Goal: Information Seeking & Learning: Learn about a topic

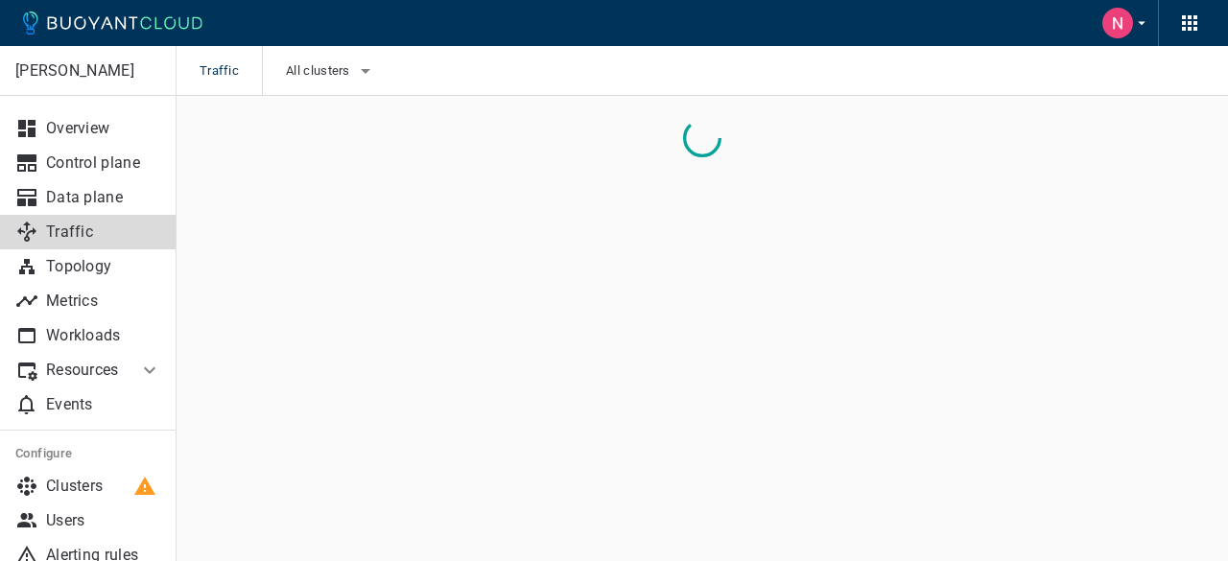
click at [354, 70] on icon "button" at bounding box center [365, 70] width 23 height 23
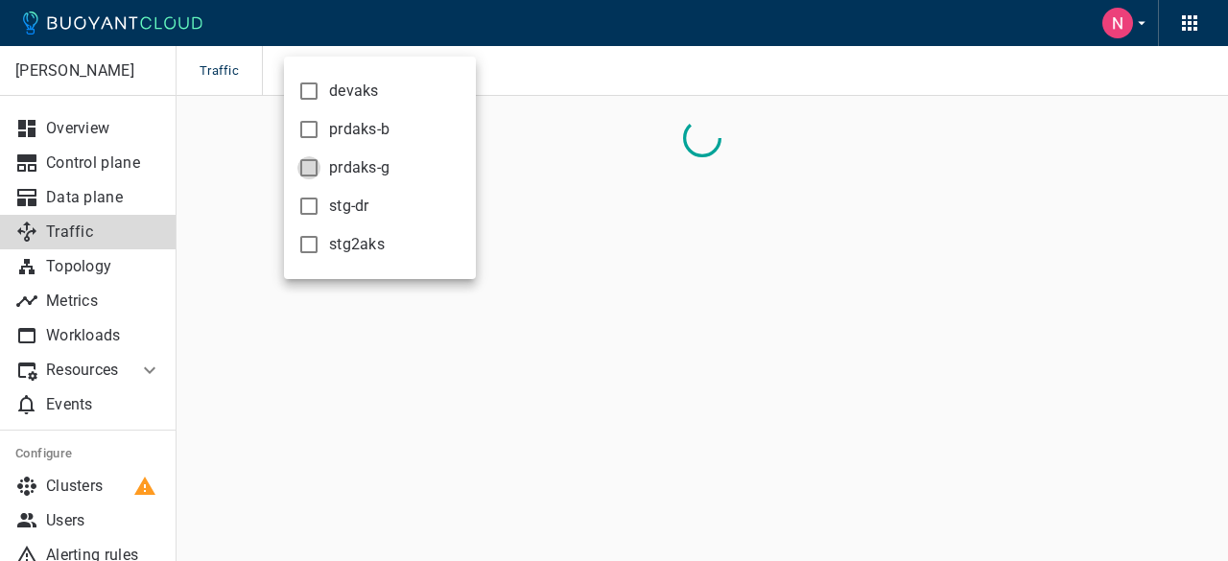
click at [305, 172] on input "prdaks-g" at bounding box center [308, 167] width 23 height 23
checkbox input "true"
click at [573, 88] on div at bounding box center [614, 280] width 1228 height 561
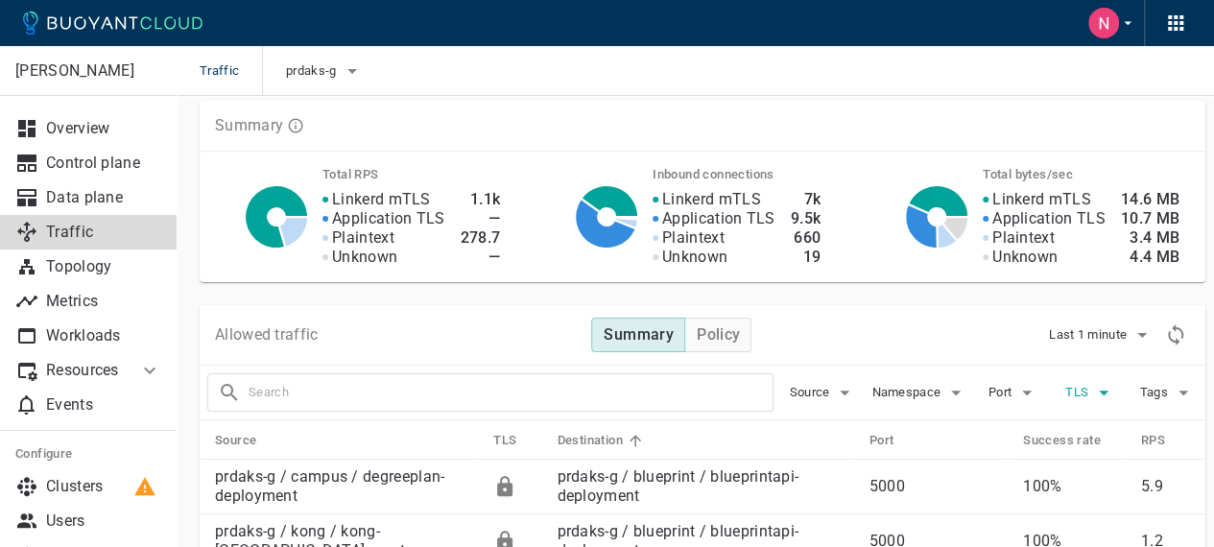
scroll to position [96, 0]
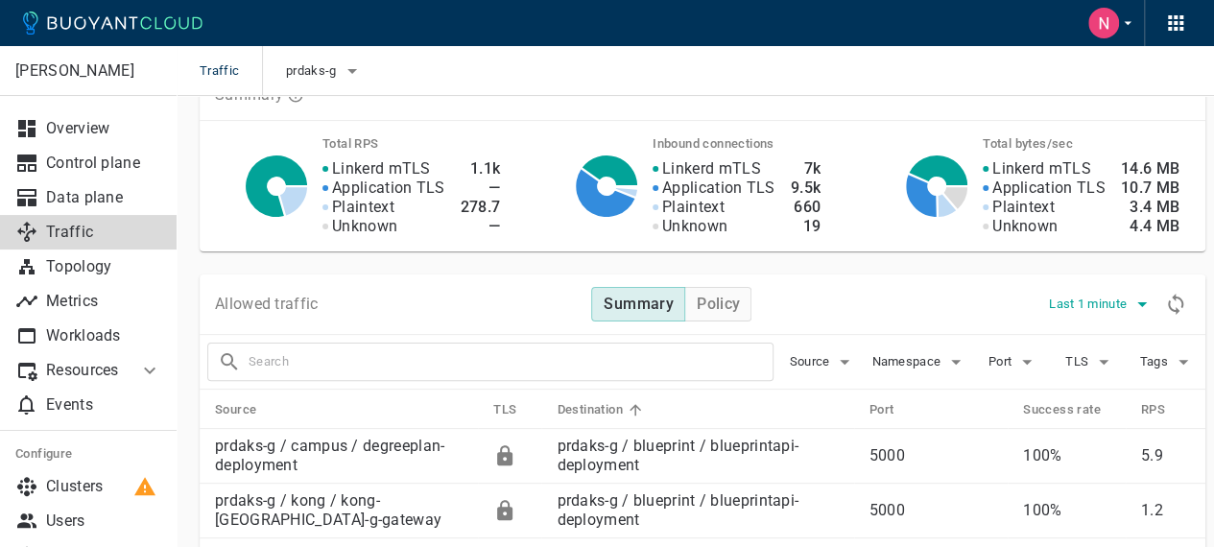
click at [1109, 312] on button "Last 1 minute" at bounding box center [1101, 304] width 105 height 29
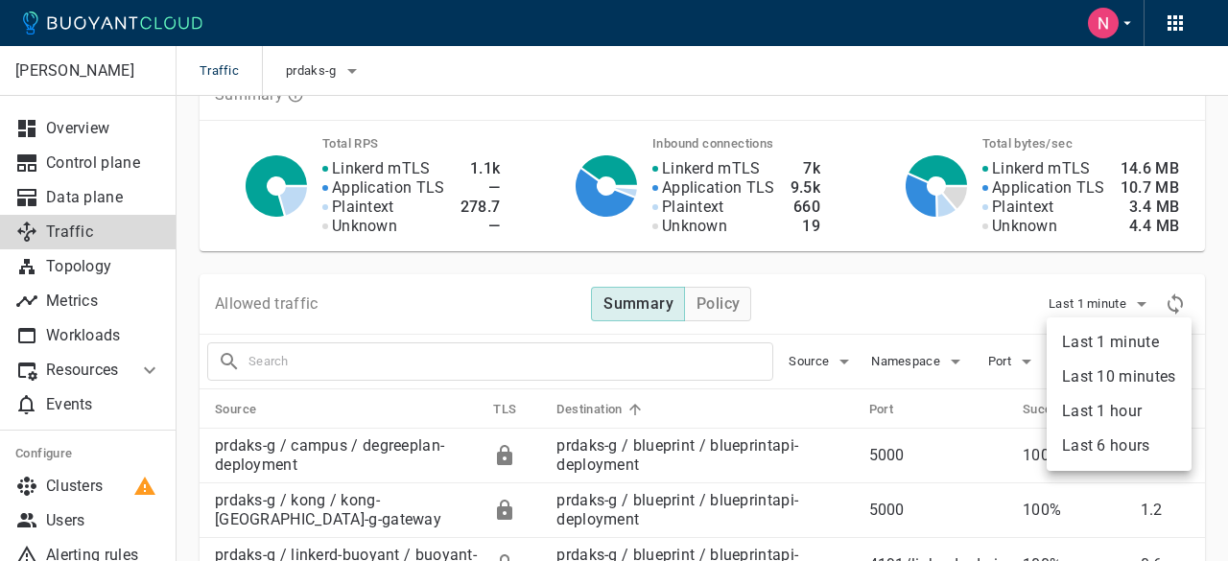
click at [1127, 445] on li "Last 6 hours" at bounding box center [1119, 446] width 145 height 35
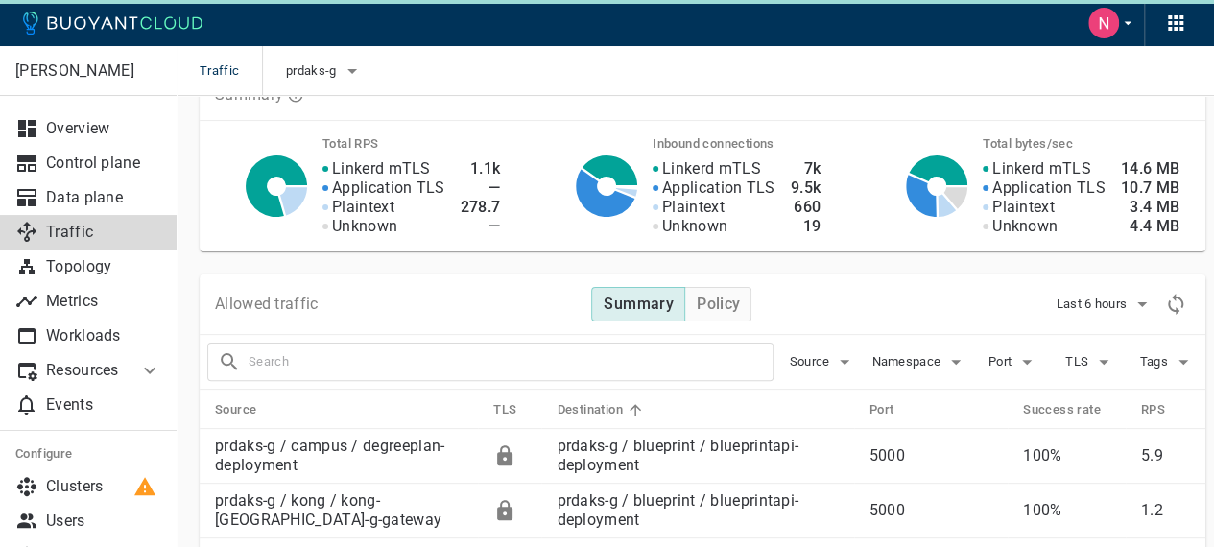
click at [875, 293] on div "Allowed traffic Summary Policy Last 6 hours" at bounding box center [703, 304] width 1006 height 60
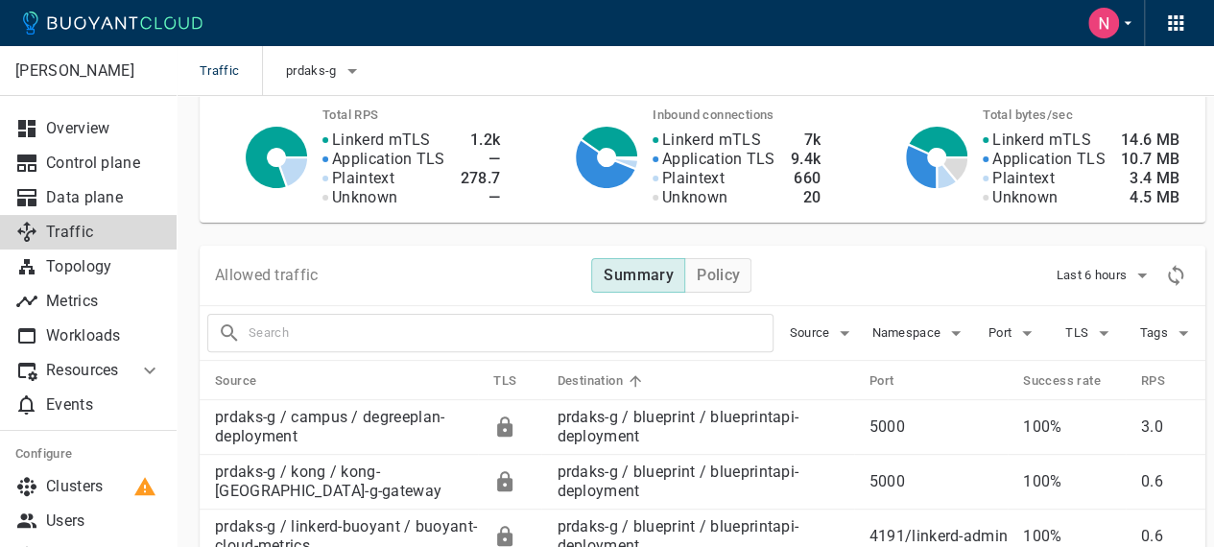
scroll to position [192, 0]
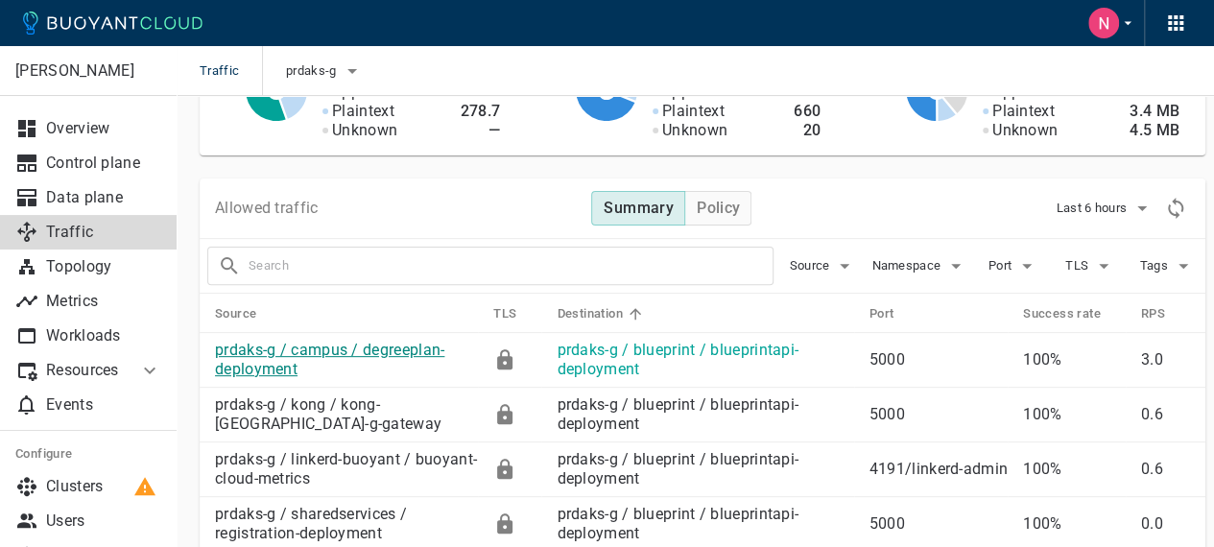
click at [379, 348] on link "prdaks-g / campus / degreeplan-deployment" at bounding box center [329, 359] width 229 height 37
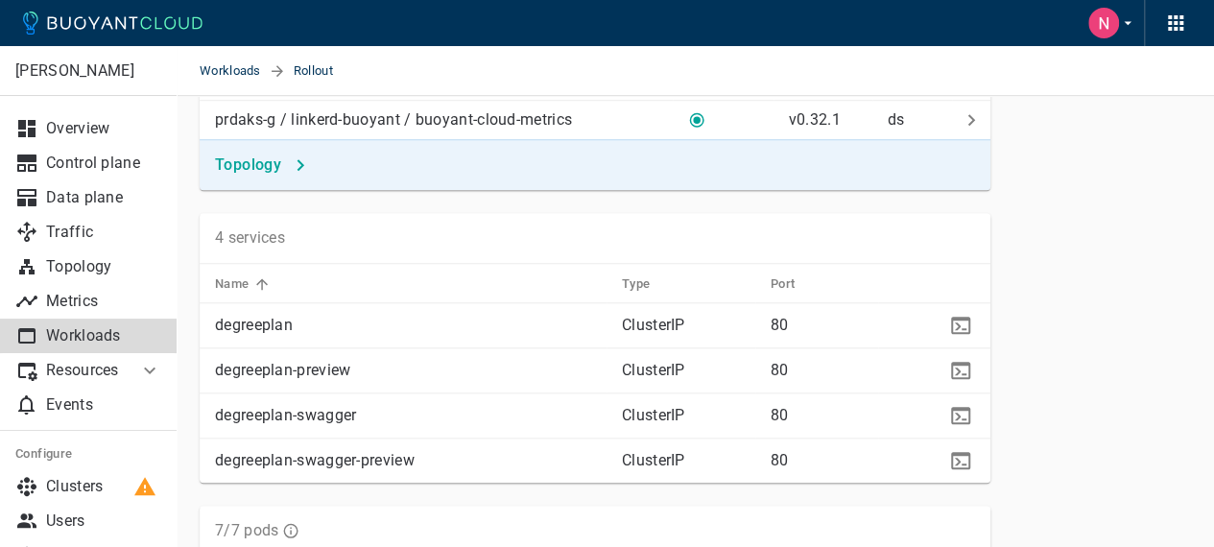
scroll to position [576, 0]
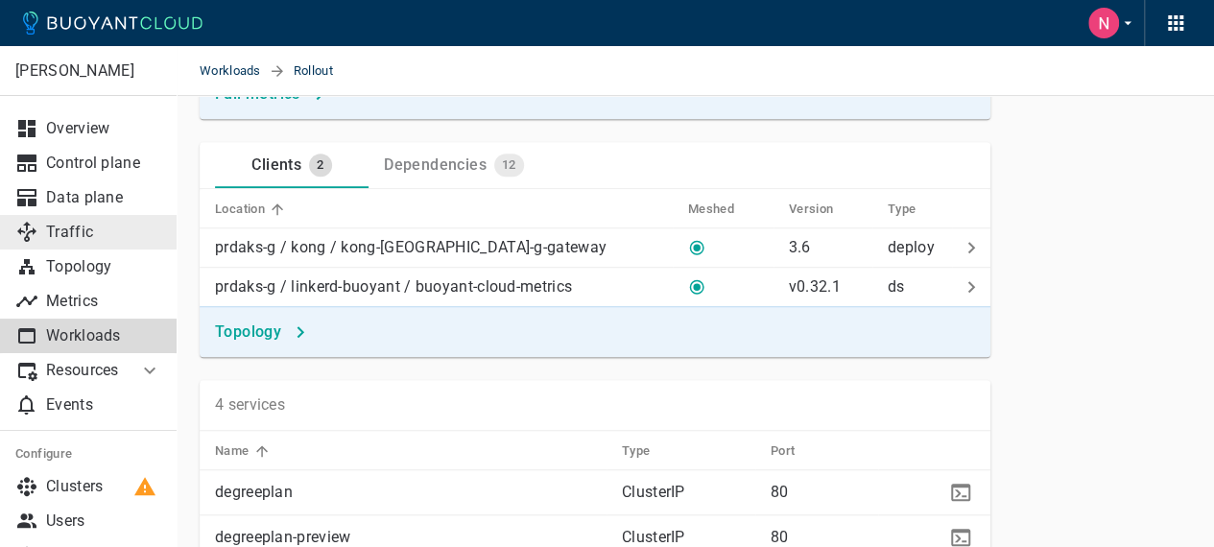
click at [64, 234] on p "Traffic" at bounding box center [103, 232] width 115 height 19
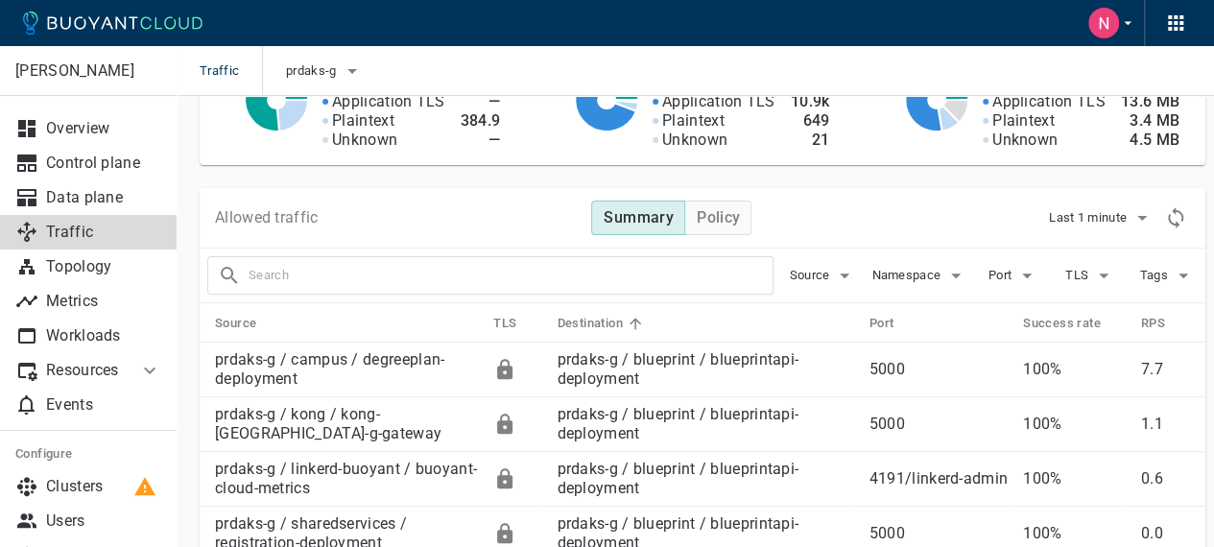
scroll to position [288, 0]
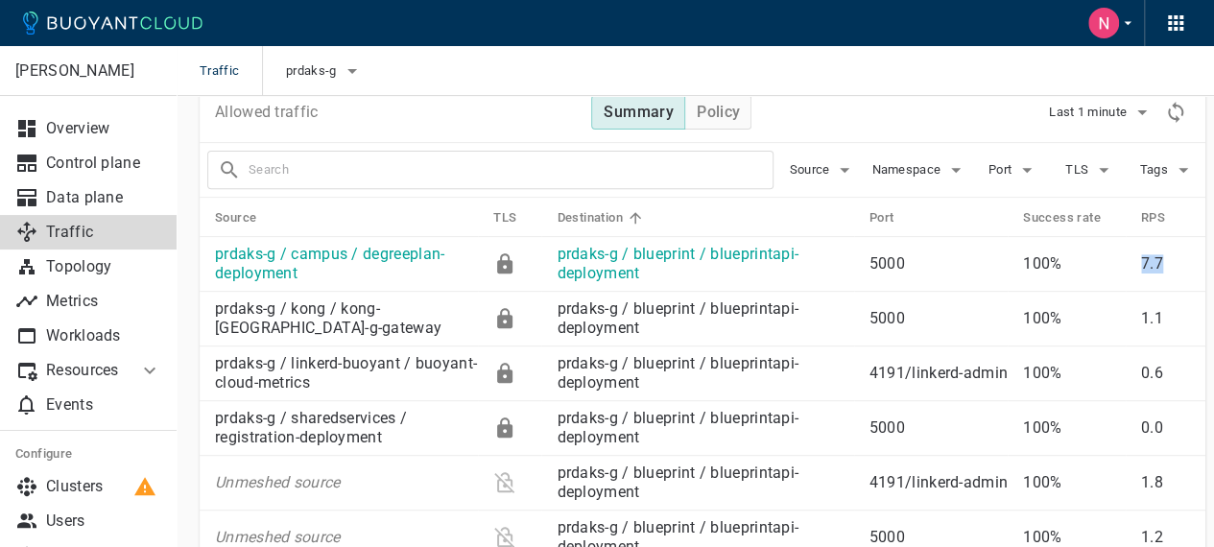
drag, startPoint x: 1135, startPoint y: 266, endPoint x: 1177, endPoint y: 268, distance: 42.3
click at [1177, 268] on td "7.7" at bounding box center [1166, 264] width 80 height 55
click at [394, 255] on link "prdaks-g / campus / degreeplan-deployment" at bounding box center [329, 263] width 229 height 37
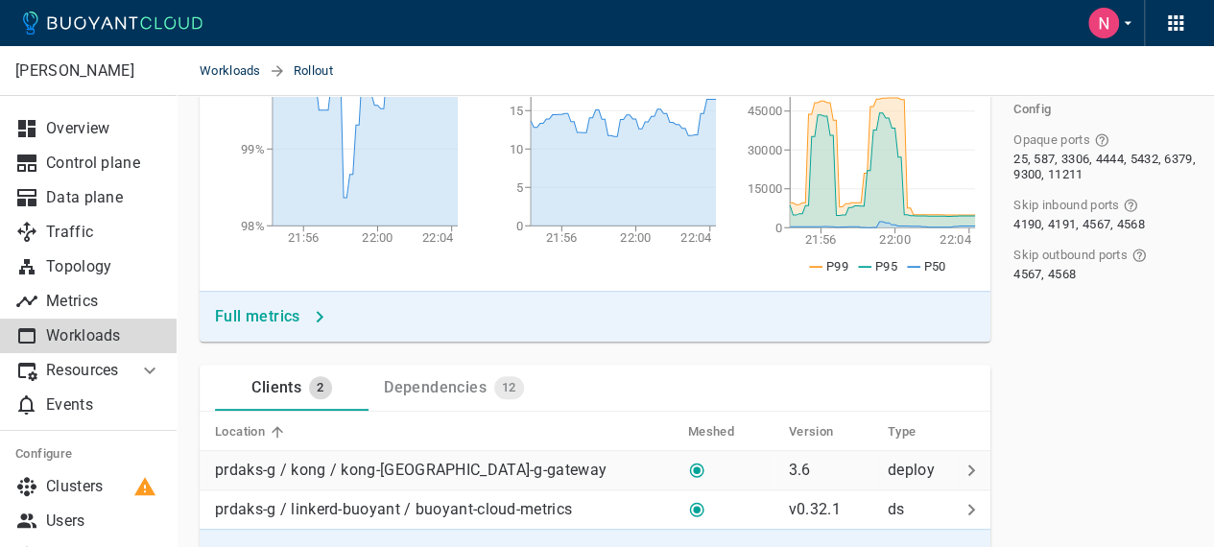
scroll to position [384, 0]
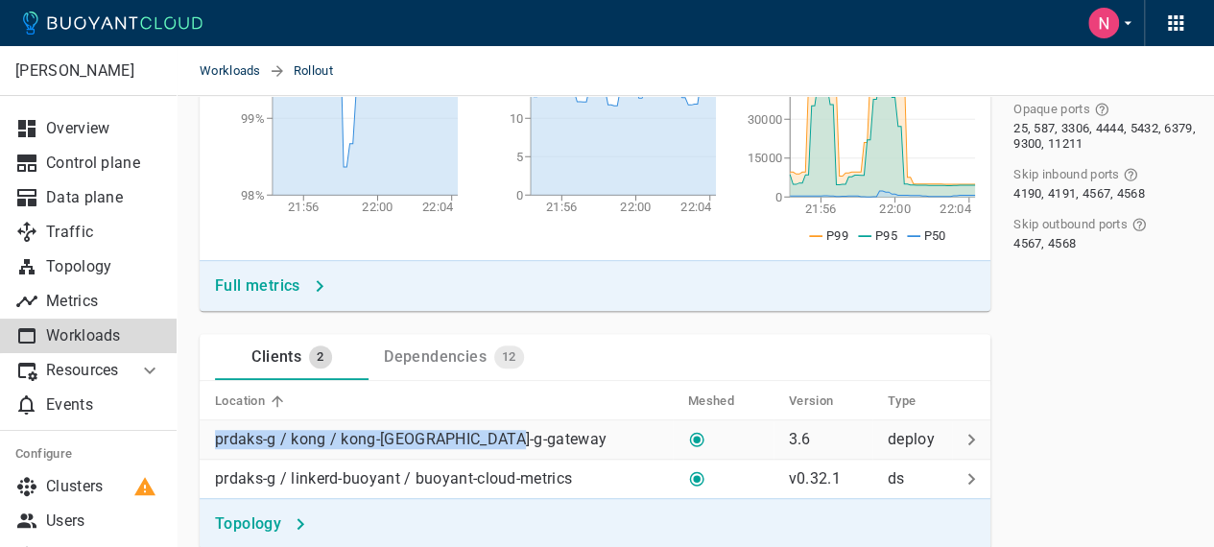
drag, startPoint x: 197, startPoint y: 437, endPoint x: 503, endPoint y: 435, distance: 306.1
click at [503, 435] on div "Clients 2 Dependencies 12 Location Meshed Version Type prdaks-g / kong / kong-[…" at bounding box center [584, 430] width 814 height 238
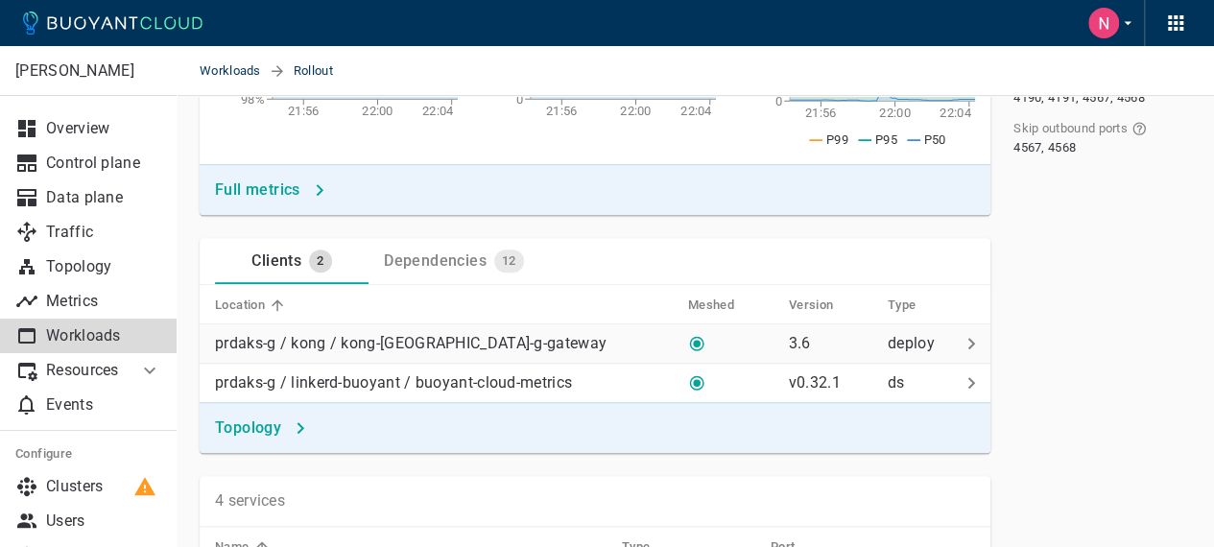
scroll to position [480, 0]
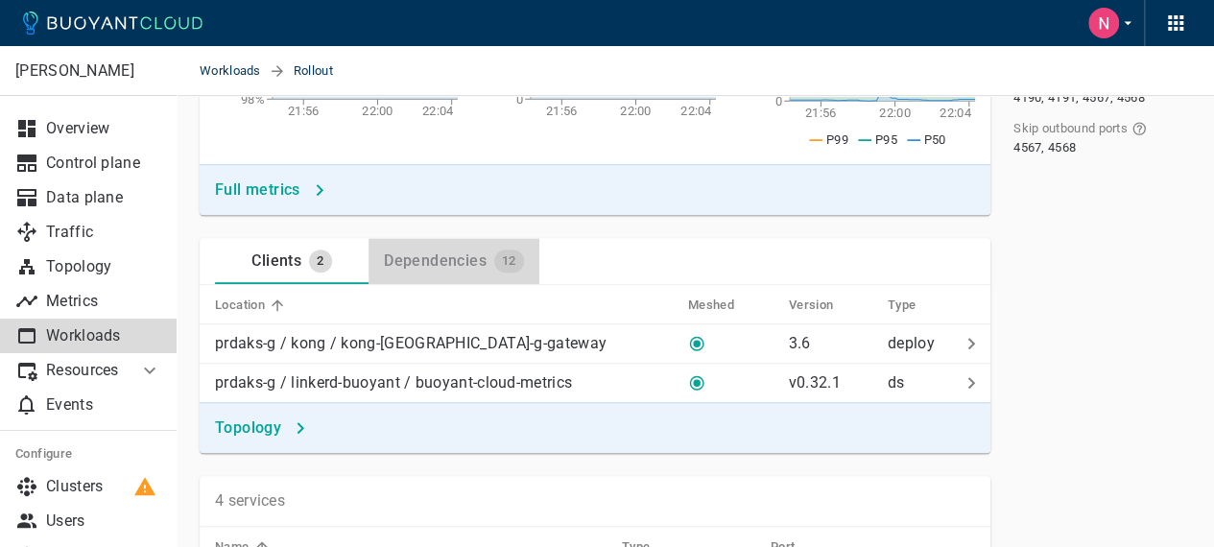
click at [422, 267] on div "Dependencies" at bounding box center [431, 257] width 110 height 27
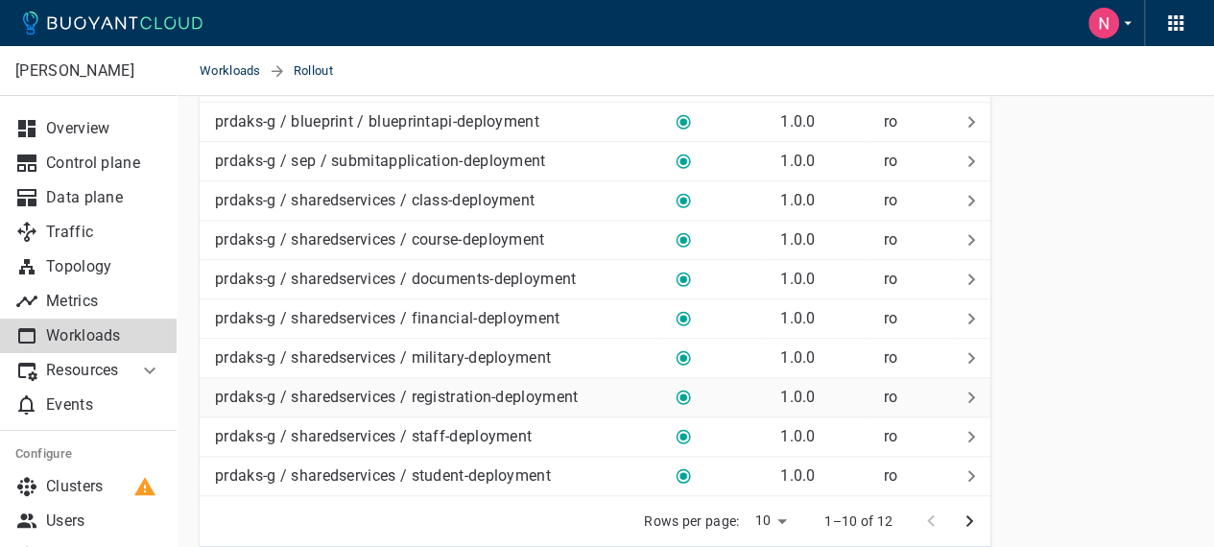
scroll to position [672, 0]
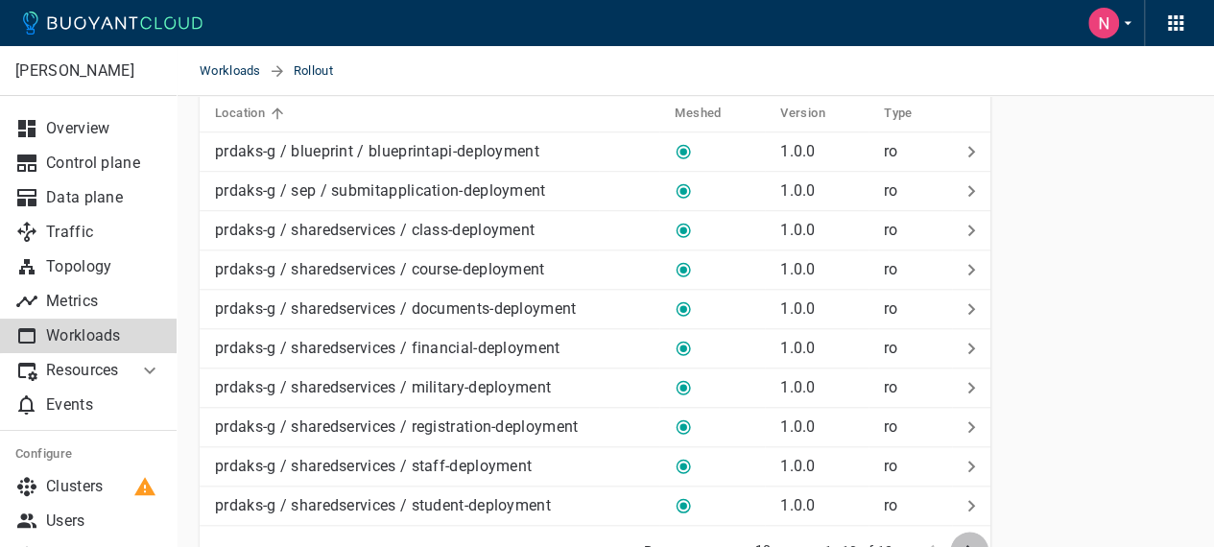
click at [969, 539] on icon "next page" at bounding box center [969, 550] width 23 height 23
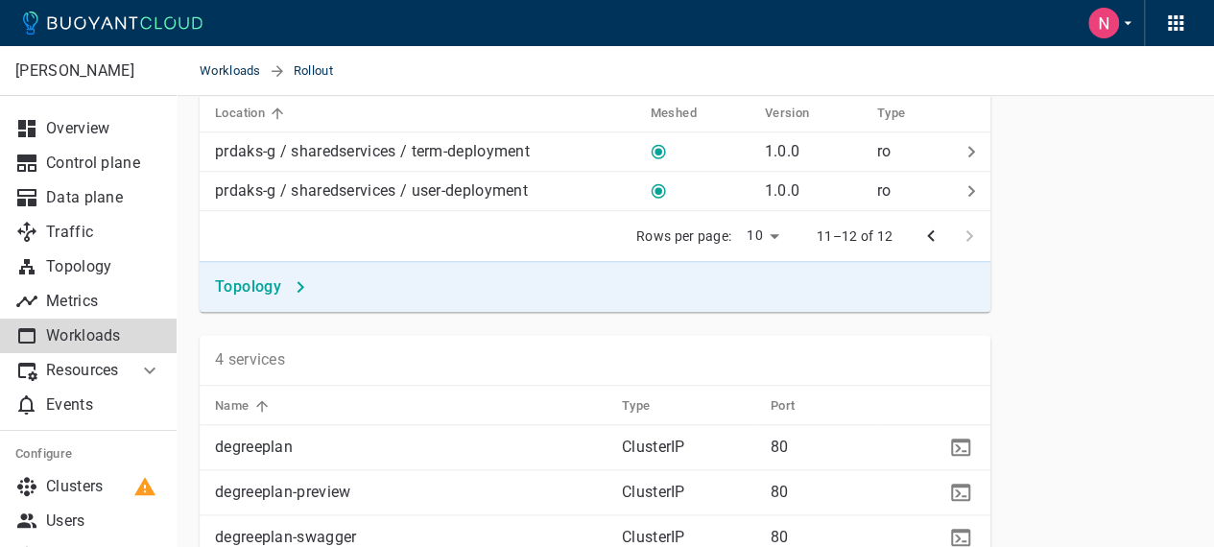
click at [933, 239] on icon "previous page" at bounding box center [930, 236] width 23 height 23
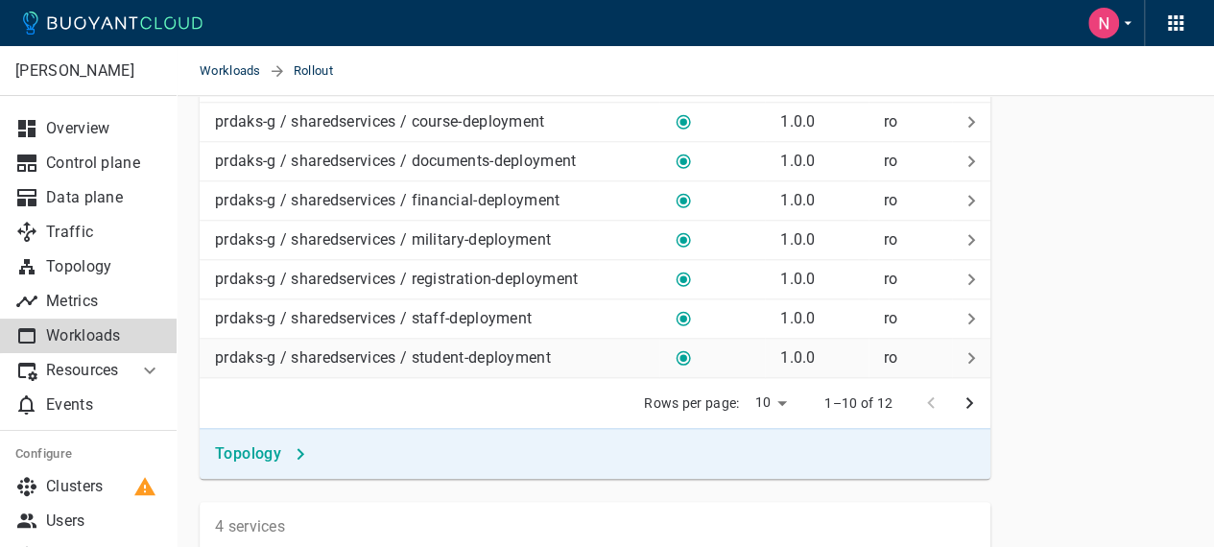
scroll to position [864, 0]
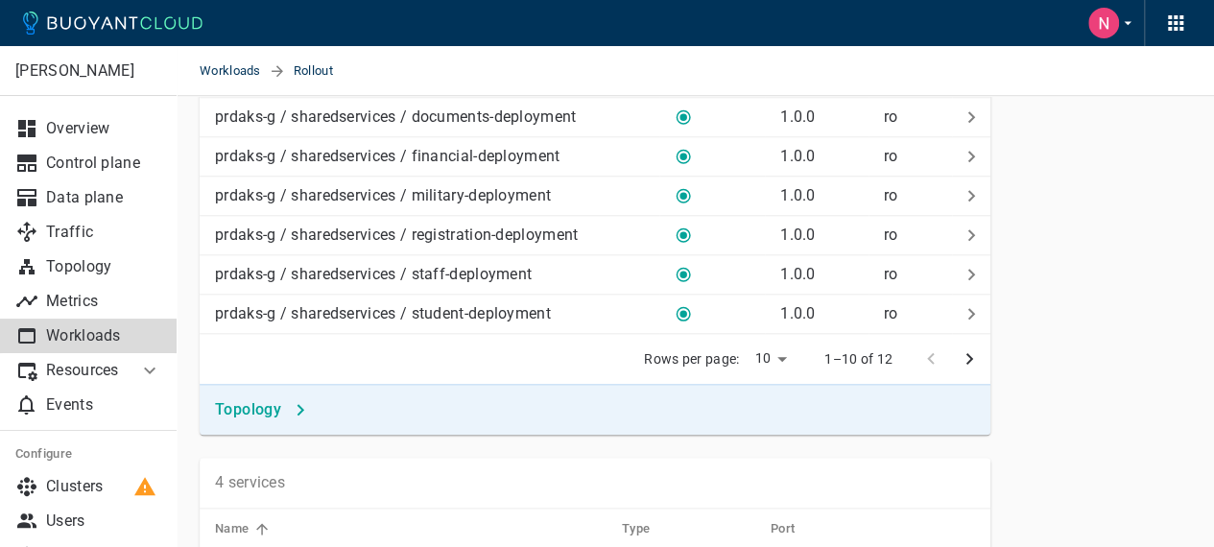
click at [251, 407] on h4 "Topology" at bounding box center [248, 409] width 66 height 19
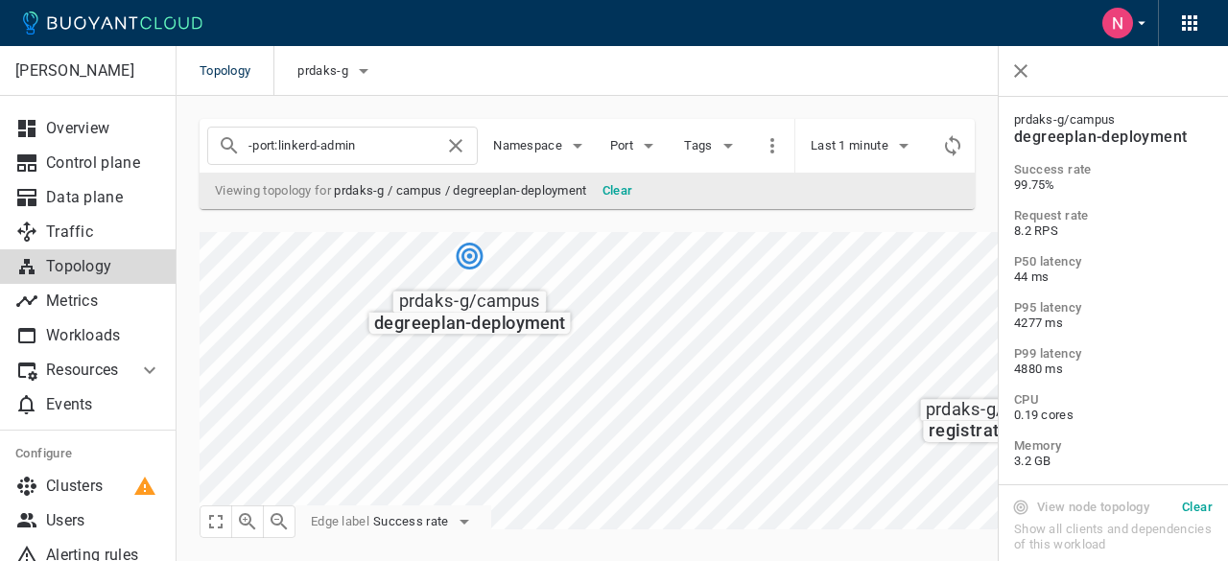
click at [538, 560] on main "Topology prdaks-g [PERSON_NAME] Overview Control plane Data plane Traffic Topol…" at bounding box center [703, 280] width 1052 height 561
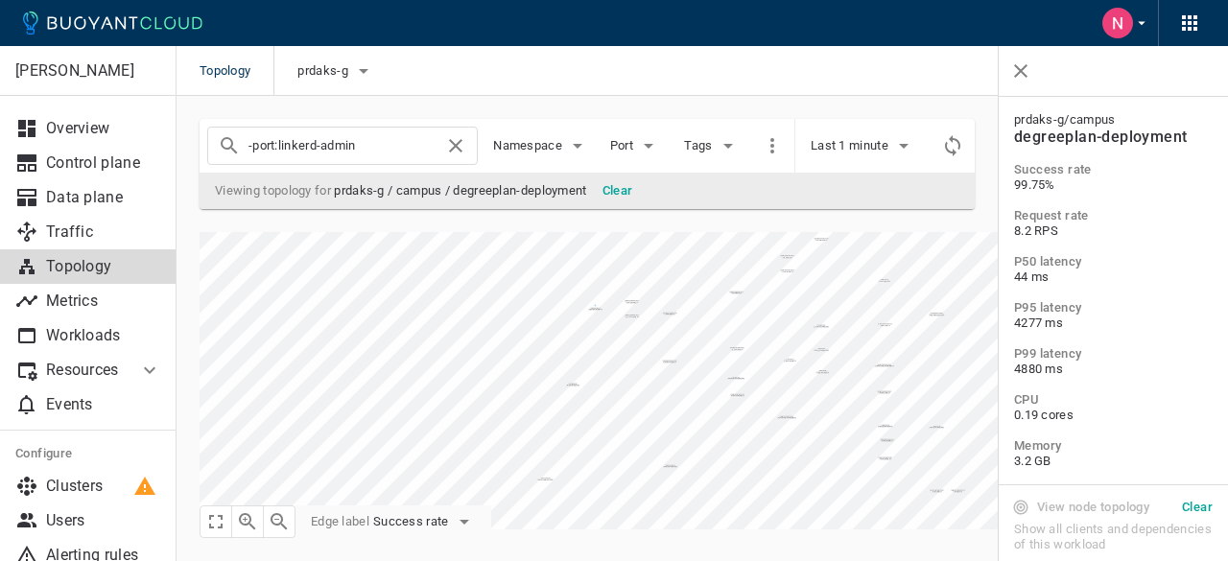
click at [659, 220] on div "prdaks-g / kong kong-prdaks-g-gateway prdaks-g / blueprint blueprintapi-deploym…" at bounding box center [691, 369] width 1029 height 321
click at [976, 548] on div "[PERSON_NAME] Overview Control plane Data plane Traffic Topology Metrics Worklo…" at bounding box center [703, 328] width 1052 height 464
click at [1017, 527] on div "prdaks-g / kong kong-prdaks-g-gateway prdaks-g / blueprint blueprintapi-deploym…" at bounding box center [691, 369] width 1029 height 321
click at [994, 560] on html "Topology prdaks-g [PERSON_NAME] Overview Control plane Data plane Traffic Topol…" at bounding box center [614, 280] width 1228 height 561
click at [759, 560] on html "Topology prdaks-g [PERSON_NAME] Overview Control plane Data plane Traffic Topol…" at bounding box center [614, 280] width 1228 height 561
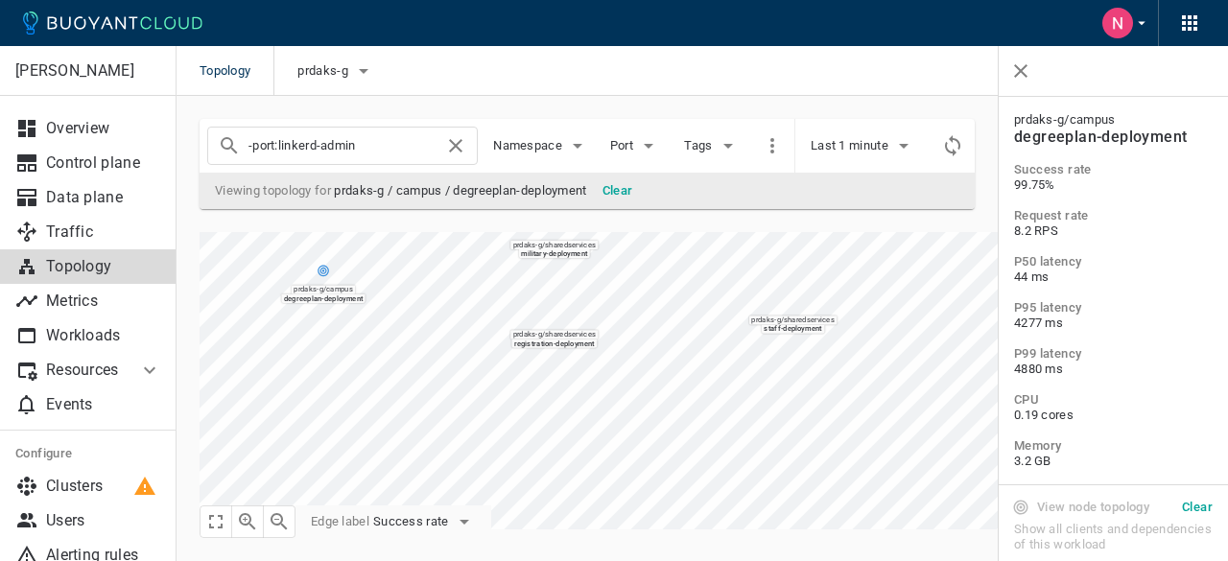
click at [601, 560] on html "Topology prdaks-g [PERSON_NAME] Overview Control plane Data plane Traffic Topol…" at bounding box center [614, 280] width 1228 height 561
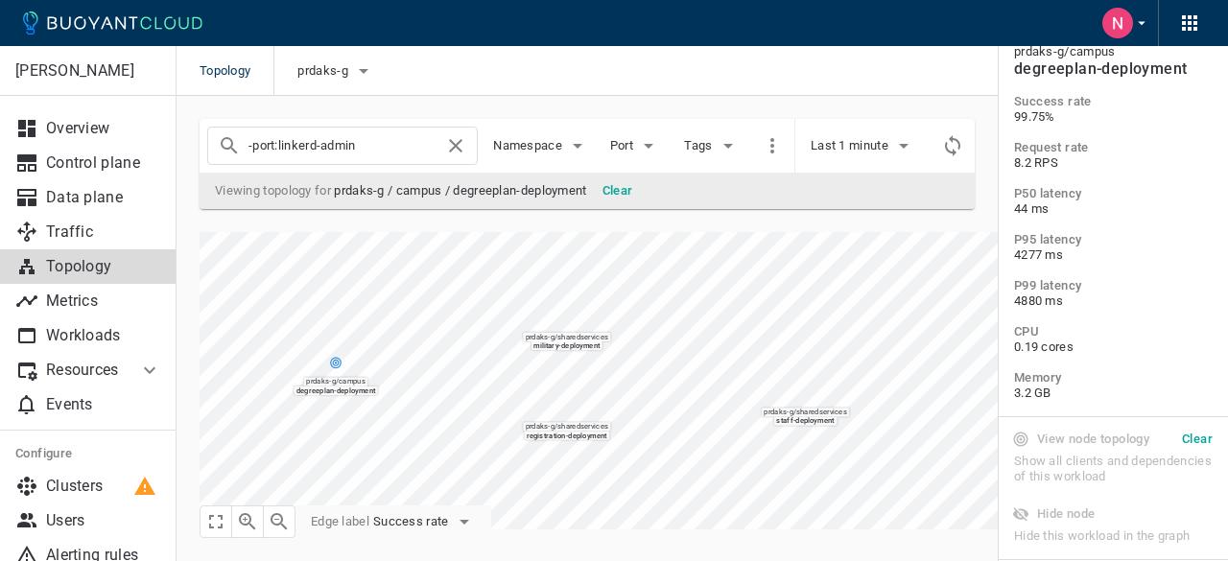
scroll to position [129, 0]
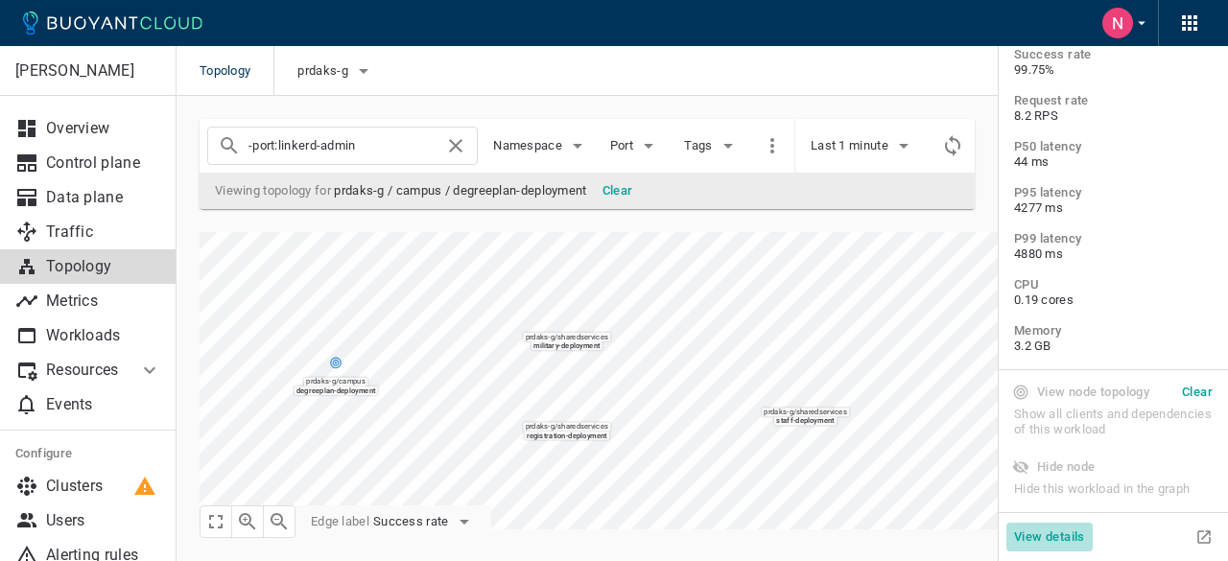
click at [1061, 537] on h5 "View details" at bounding box center [1049, 537] width 71 height 15
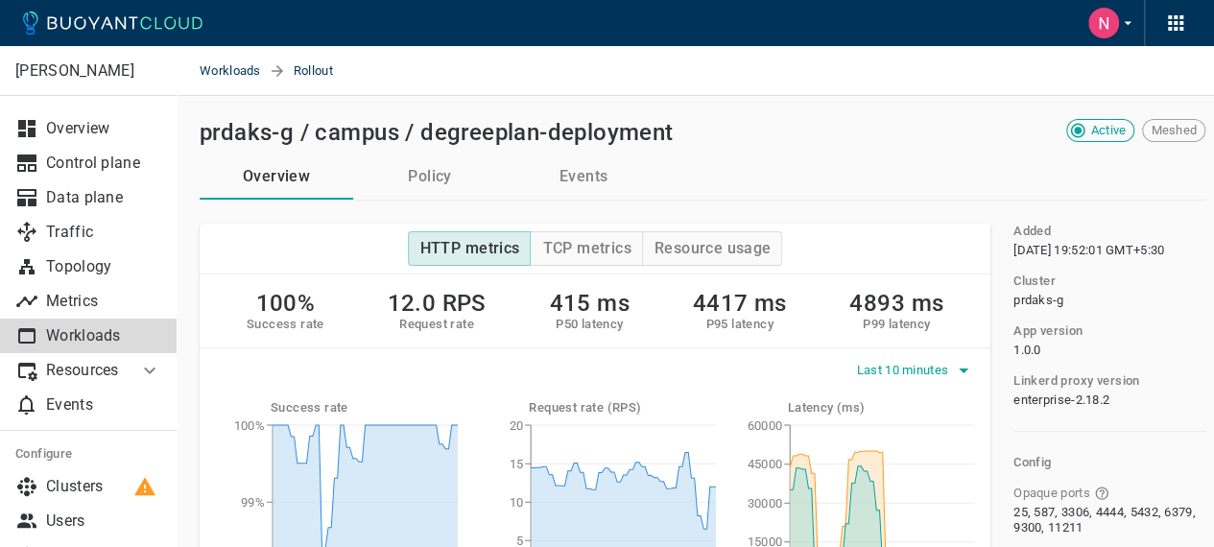
click at [896, 365] on span "Last 10 minutes" at bounding box center [905, 370] width 96 height 15
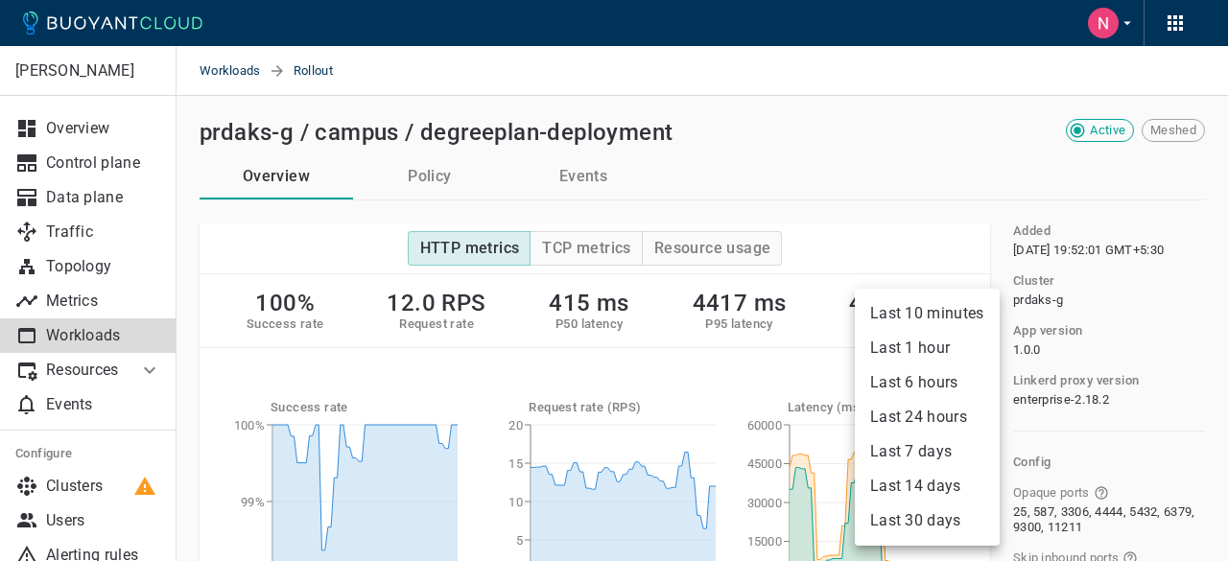
click at [926, 414] on li "Last 24 hours" at bounding box center [927, 417] width 145 height 35
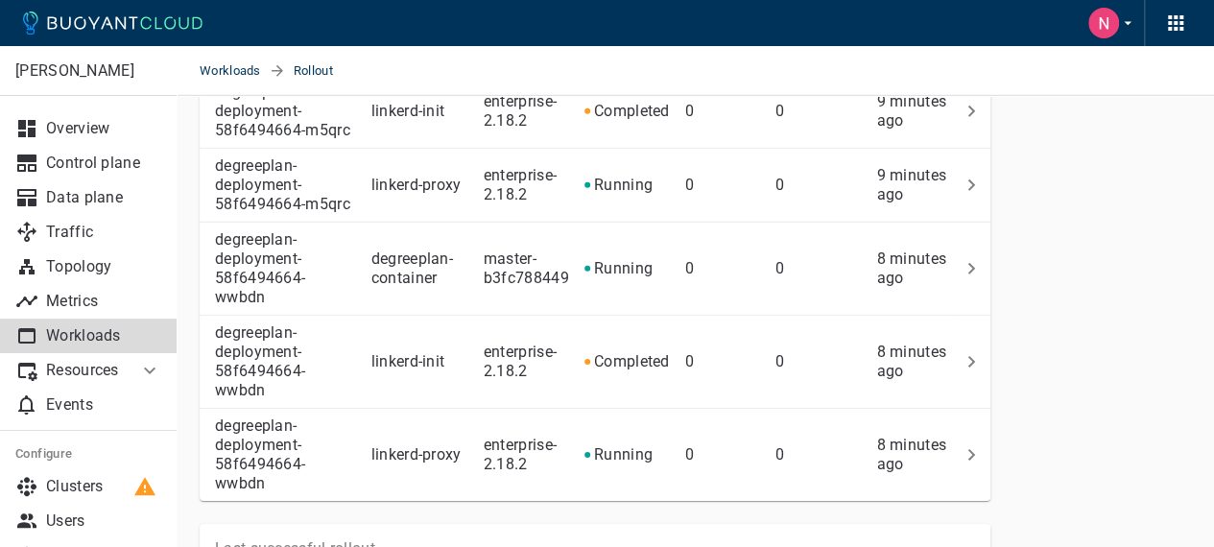
scroll to position [2763, 0]
